Goal: Task Accomplishment & Management: Manage account settings

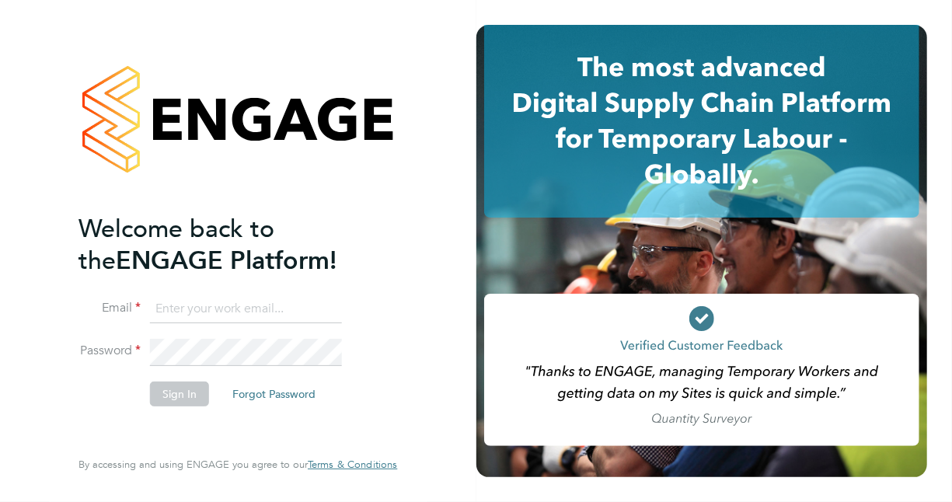
type input "[PERSON_NAME][EMAIL_ADDRESS][PERSON_NAME][DOMAIN_NAME]"
click at [185, 390] on button "Sign In" at bounding box center [179, 393] width 59 height 25
click at [0, 0] on div "Sorry, we are having problems connecting to our services." at bounding box center [0, 0] width 0 height 0
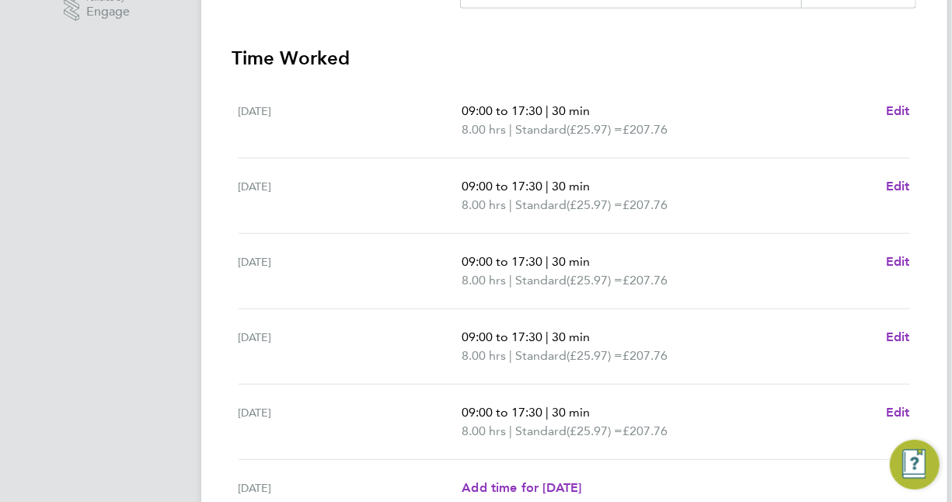
scroll to position [618, 0]
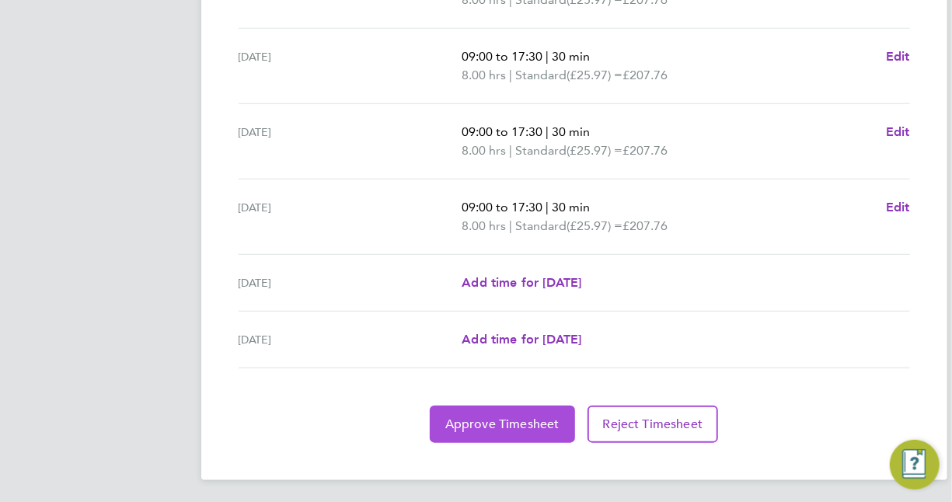
click at [522, 416] on span "Approve Timesheet" at bounding box center [502, 424] width 114 height 16
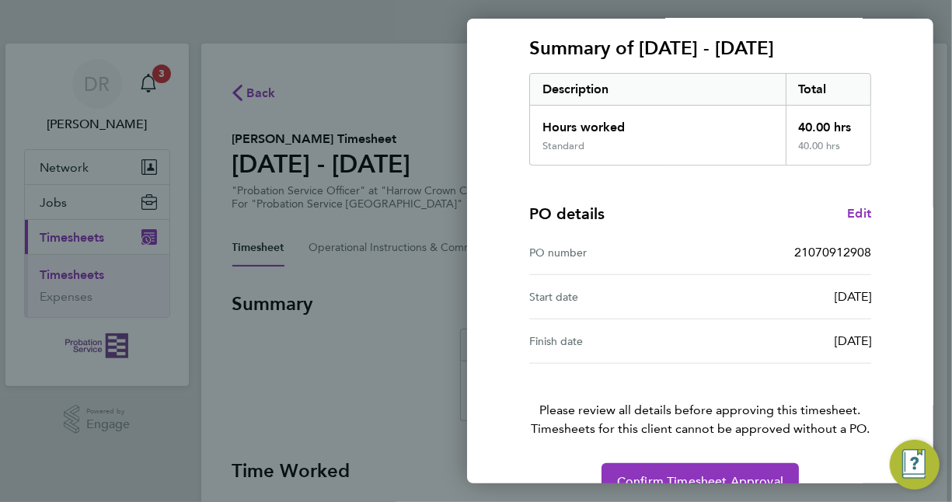
scroll to position [241, 0]
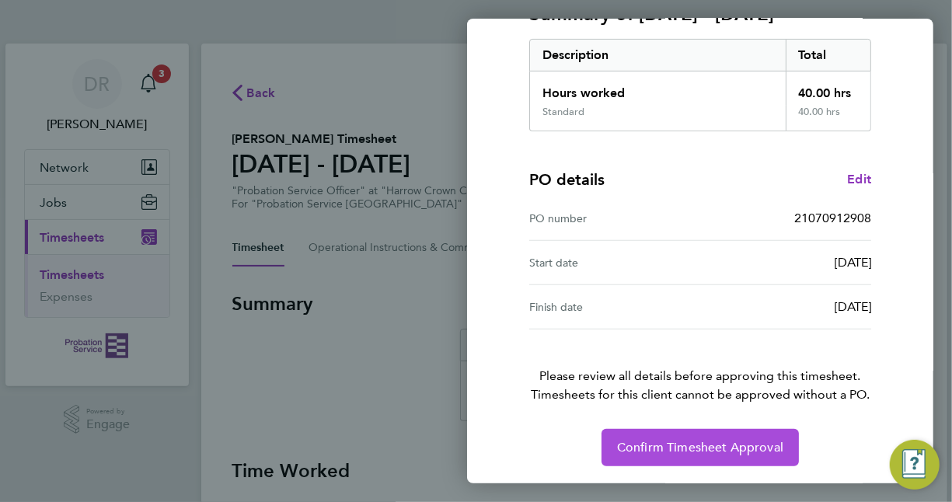
click at [772, 440] on span "Confirm Timesheet Approval" at bounding box center [700, 448] width 166 height 16
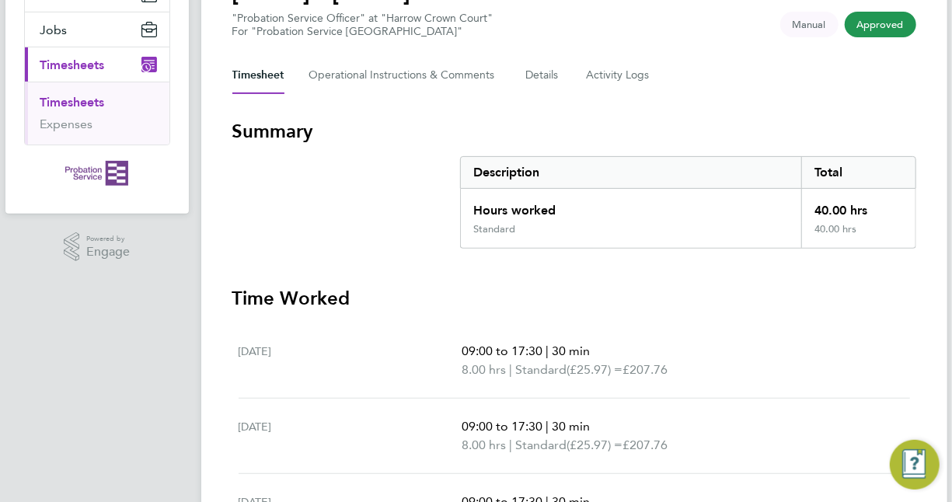
scroll to position [155, 0]
